Goal: Information Seeking & Learning: Learn about a topic

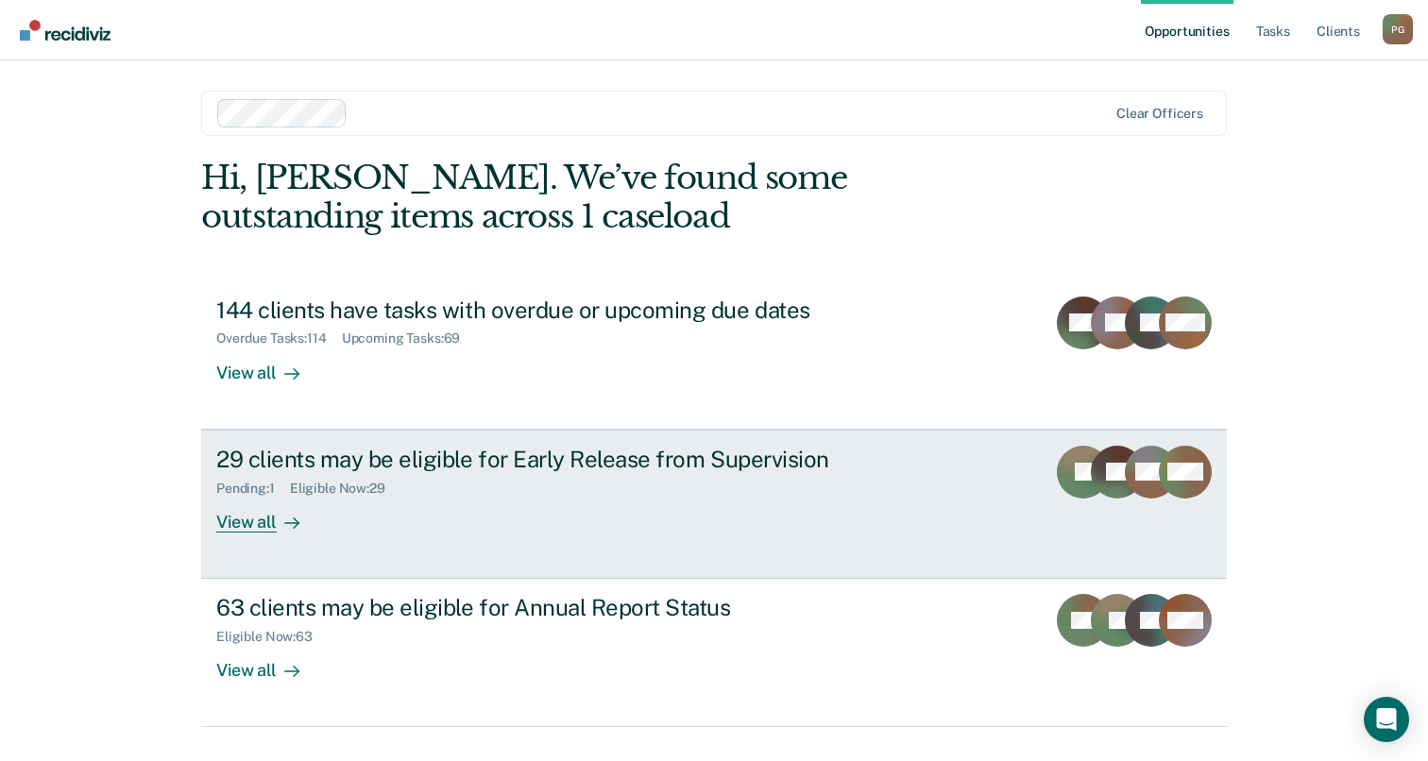
click at [554, 524] on div "29 clients may be eligible for Early Release from Supervision Pending : 1 Eligi…" at bounding box center [570, 489] width 708 height 87
click at [473, 530] on div "29 clients may be eligible for Early Release from Supervision Pending : 1 Eligi…" at bounding box center [570, 489] width 708 height 87
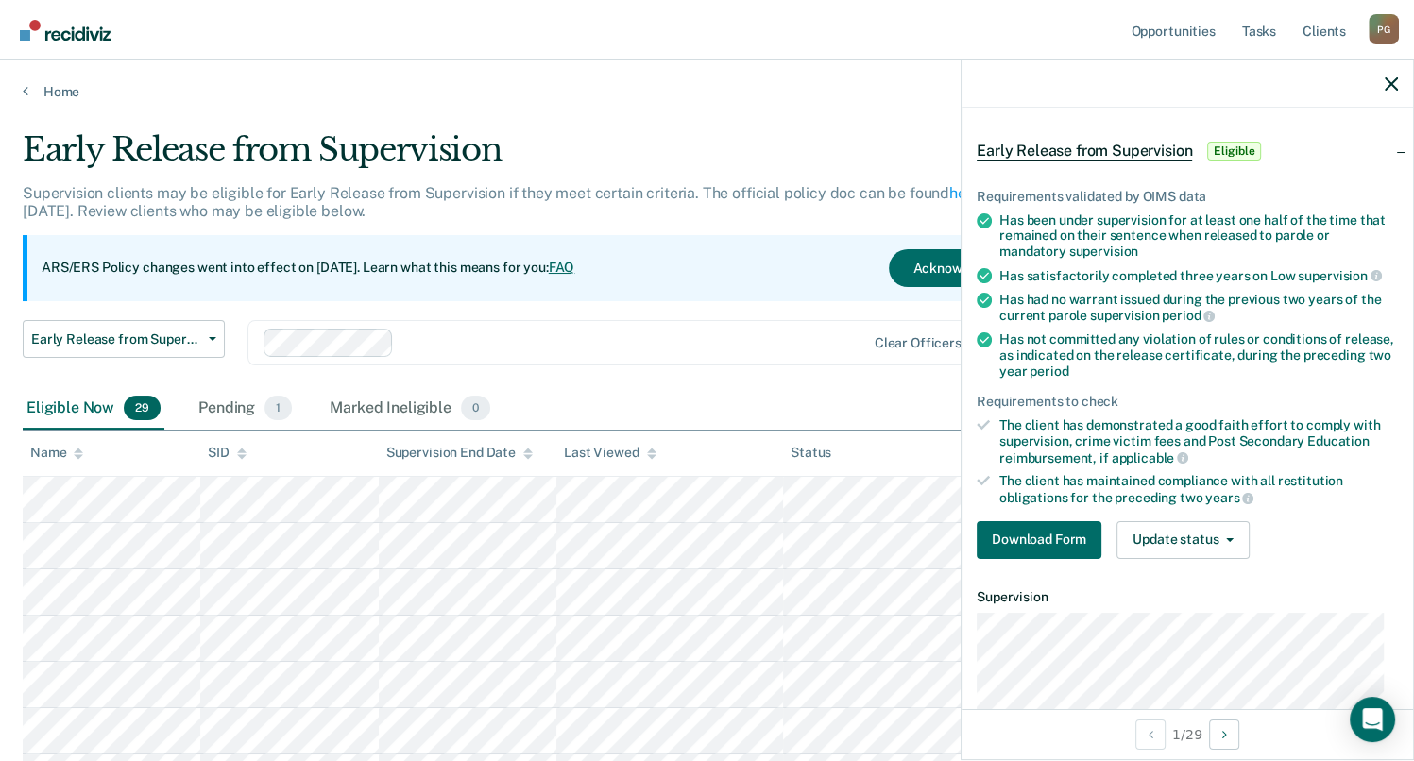
scroll to position [94, 0]
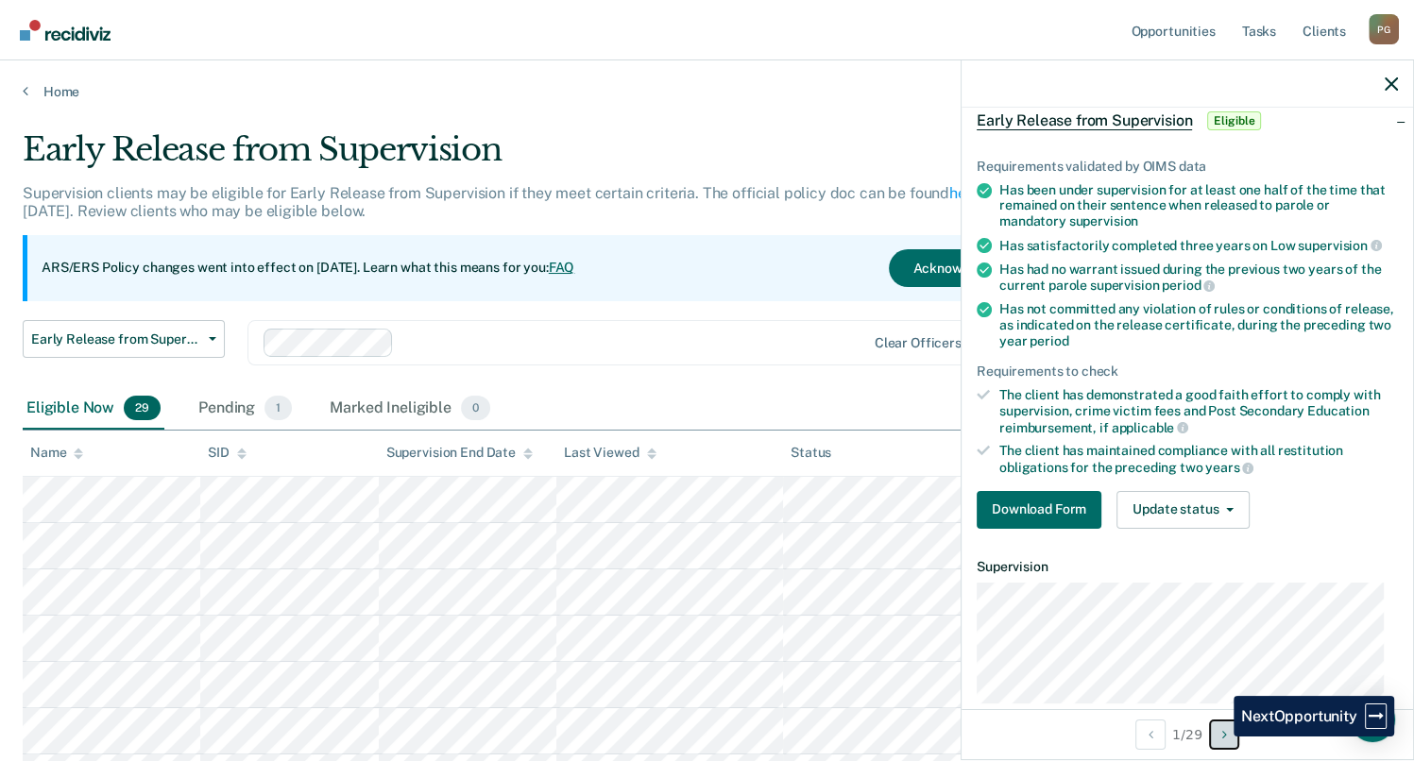
click at [1219, 737] on button "Next Opportunity" at bounding box center [1224, 735] width 30 height 30
click at [1148, 738] on icon "Previous Opportunity" at bounding box center [1150, 734] width 5 height 13
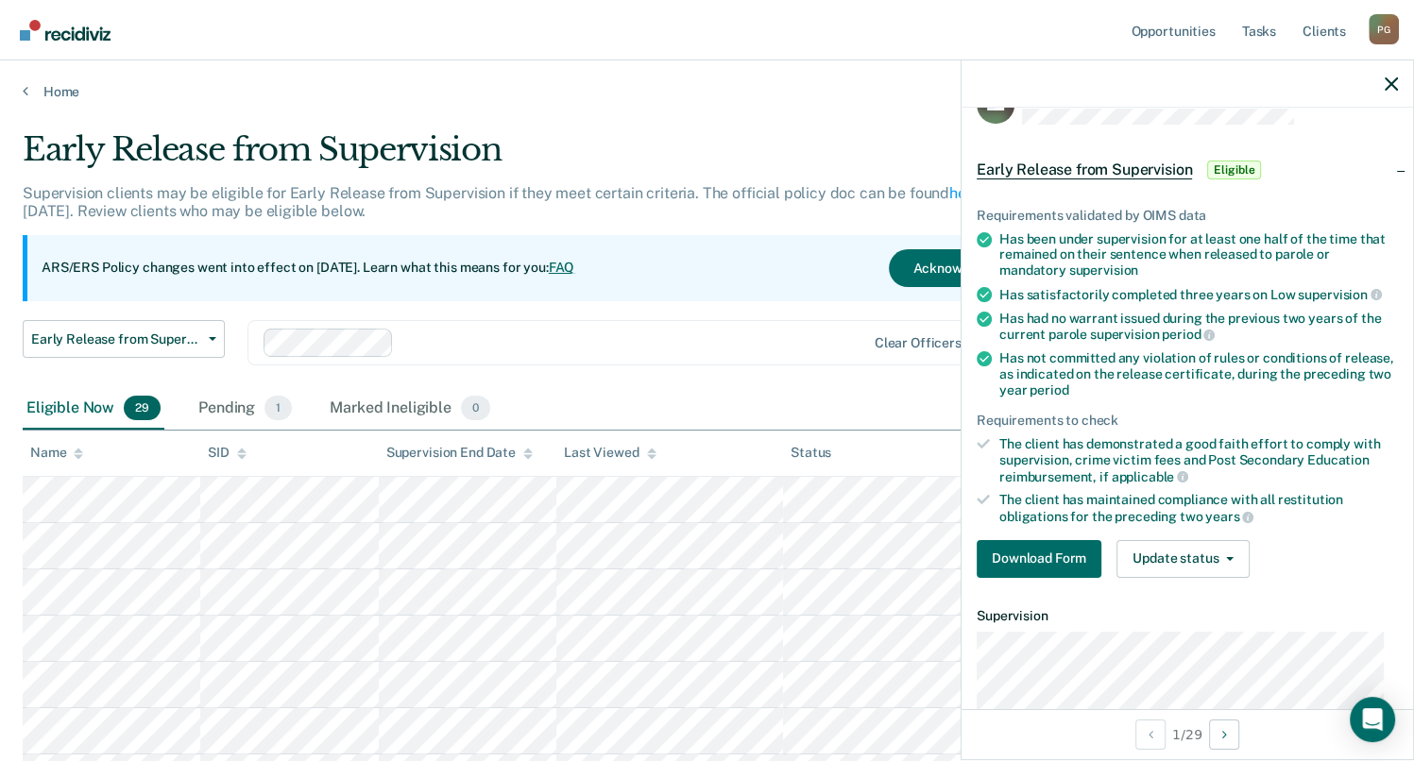
scroll to position [0, 0]
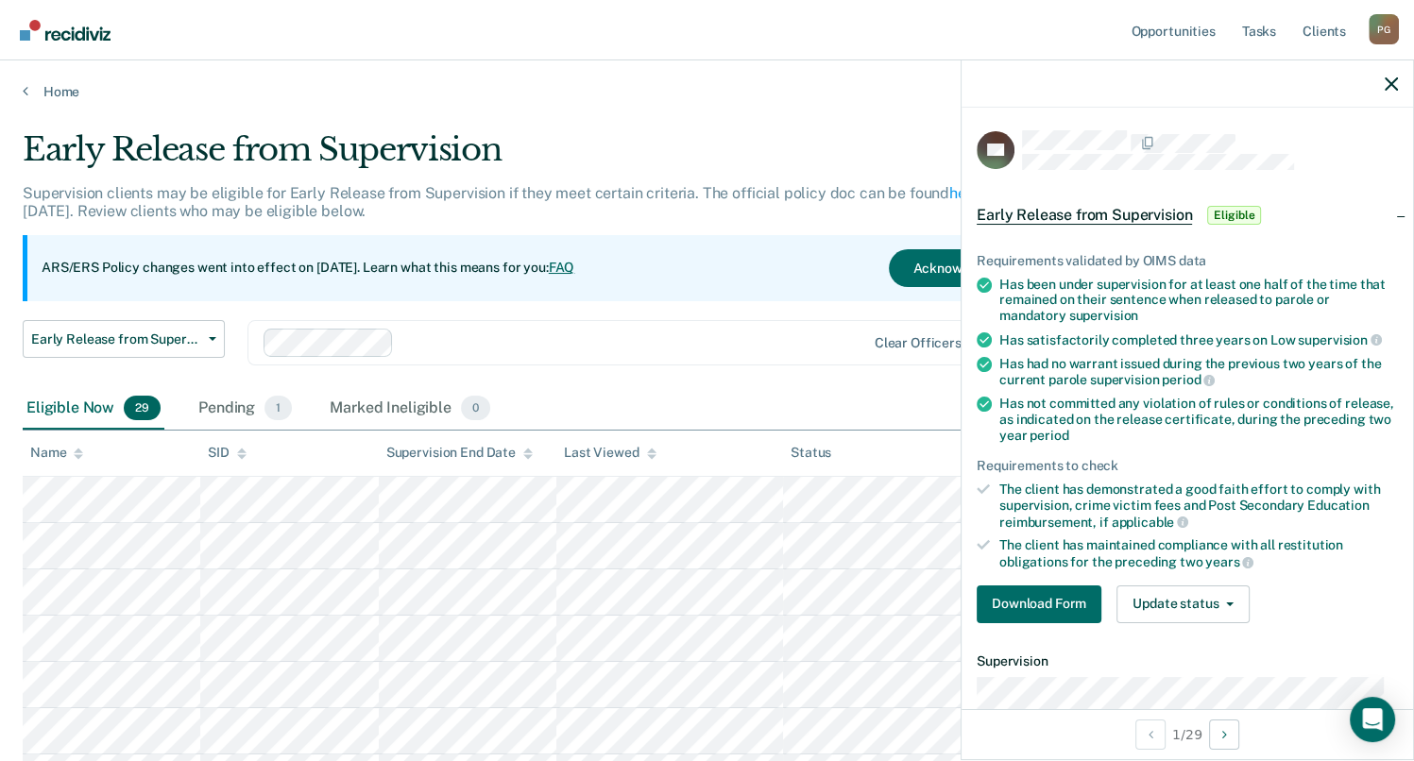
click at [1234, 213] on span "Eligible" at bounding box center [1234, 215] width 54 height 19
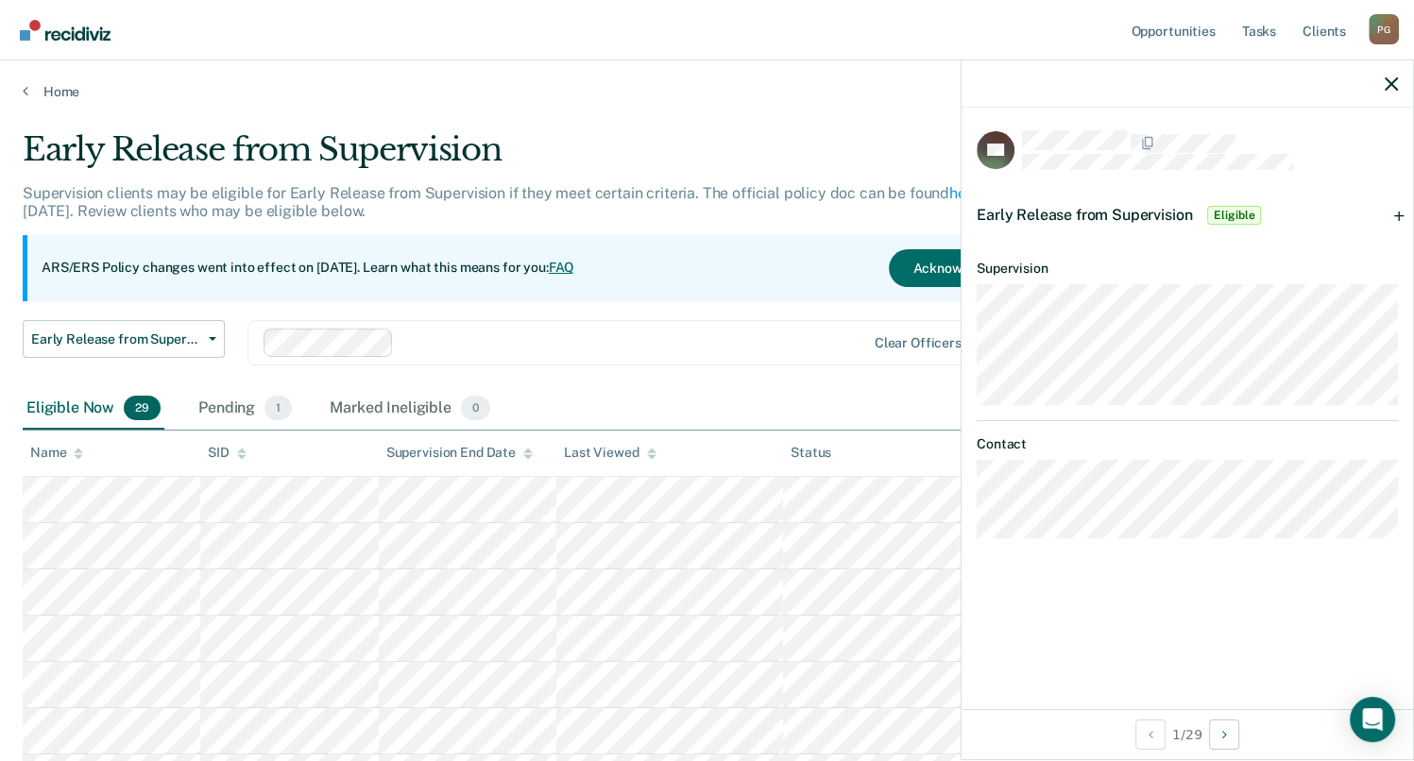
click at [1399, 216] on div "Early Release from Supervision Eligible" at bounding box center [1187, 215] width 451 height 60
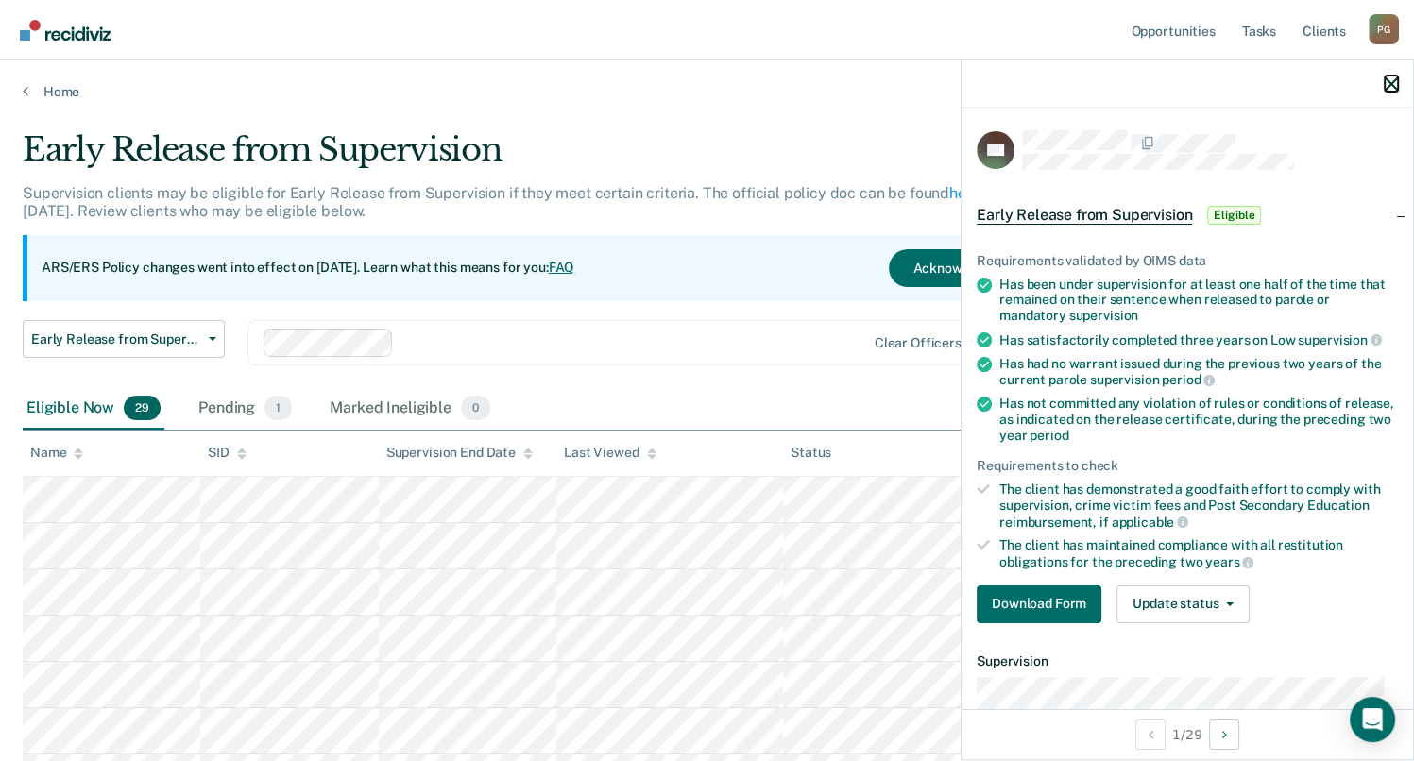
click at [1390, 88] on icon "button" at bounding box center [1391, 83] width 13 height 13
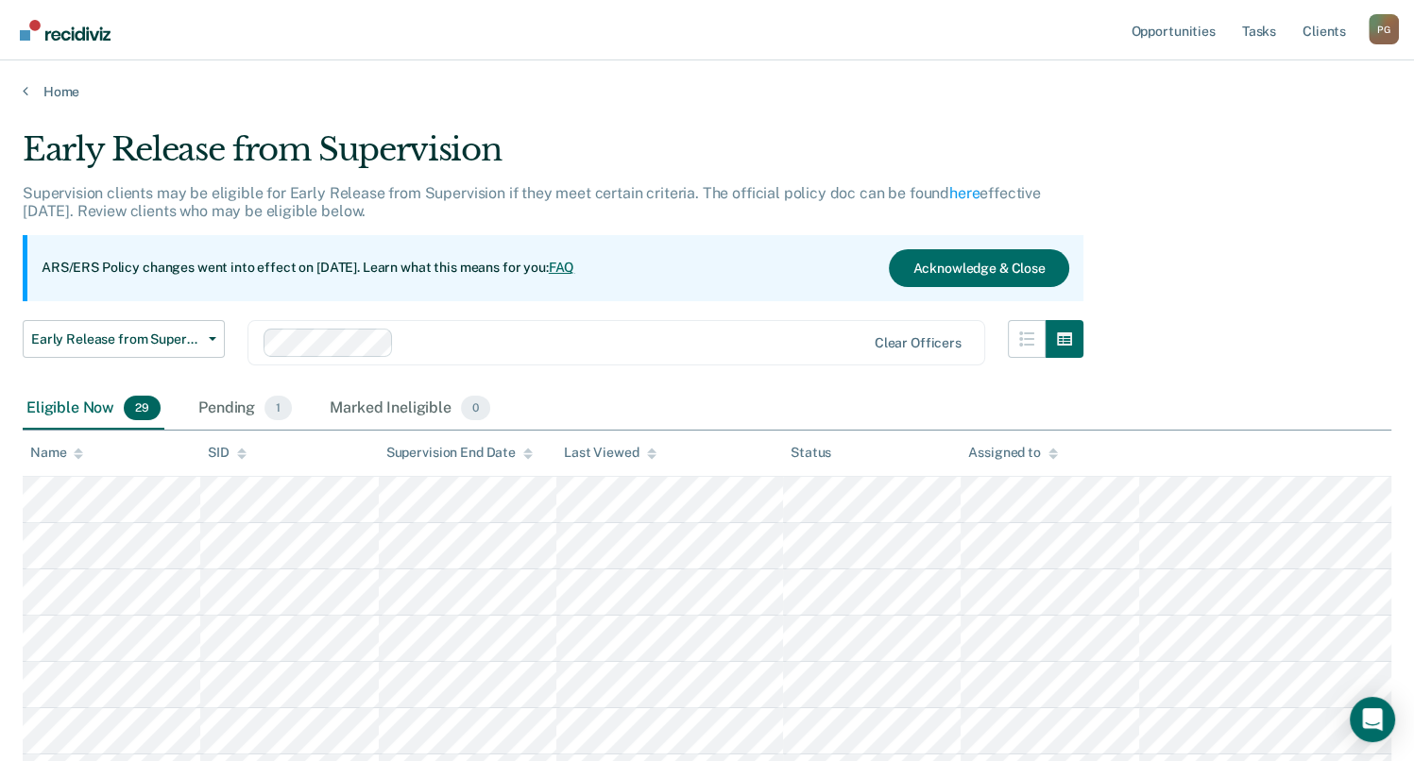
click at [621, 360] on div "Clear officers" at bounding box center [616, 342] width 738 height 45
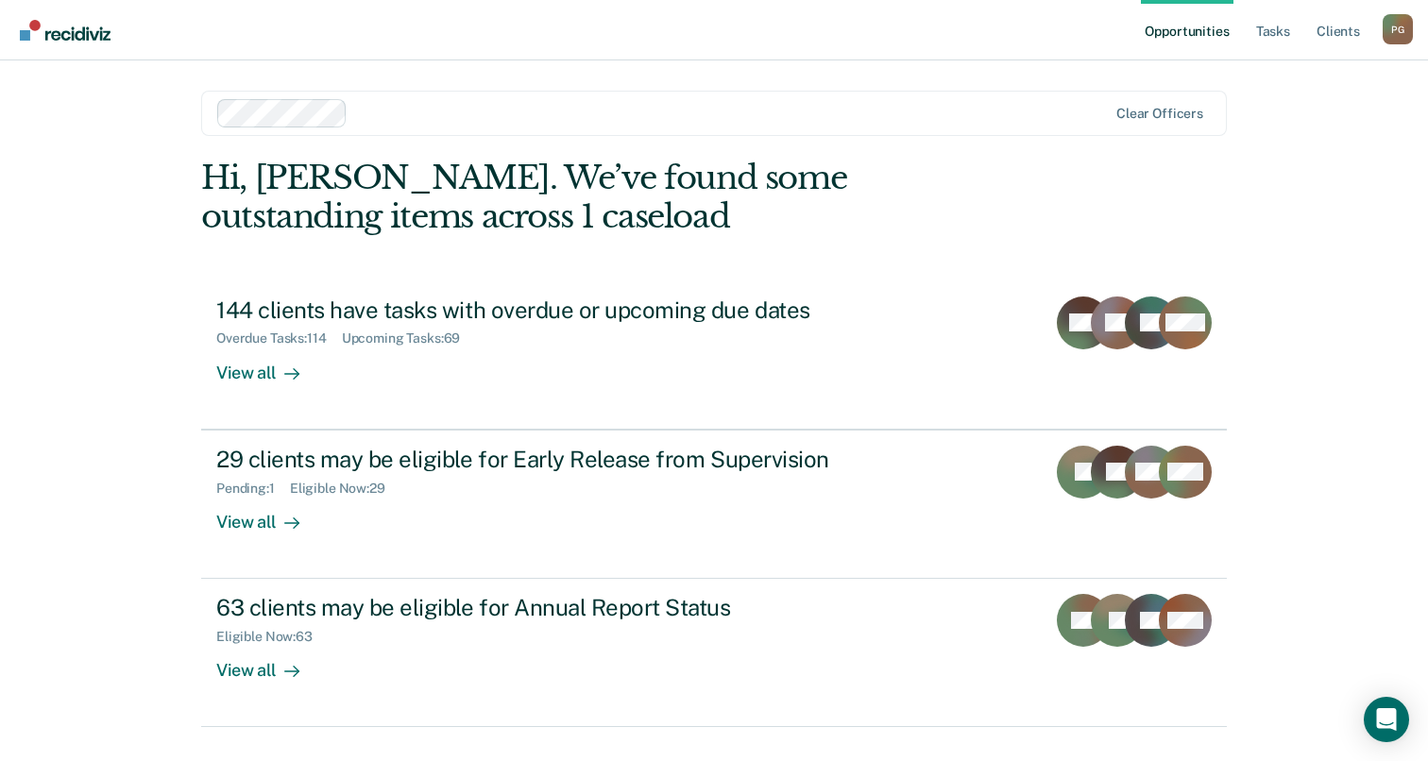
click at [1206, 38] on link "Opportunities" at bounding box center [1187, 30] width 92 height 60
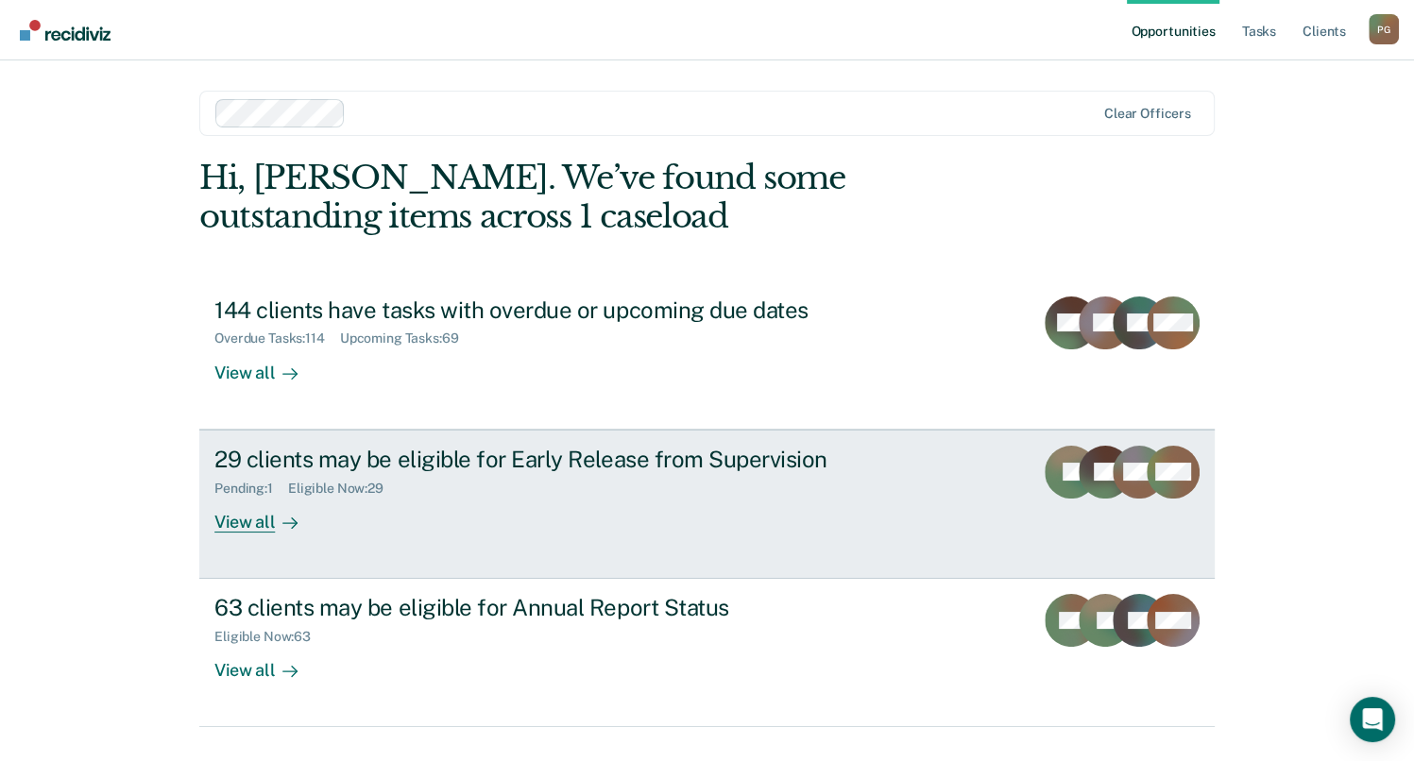
click at [461, 503] on div "29 clients may be eligible for Early Release from Supervision Pending : 1 Eligi…" at bounding box center [568, 489] width 708 height 87
